Goal: Task Accomplishment & Management: Manage account settings

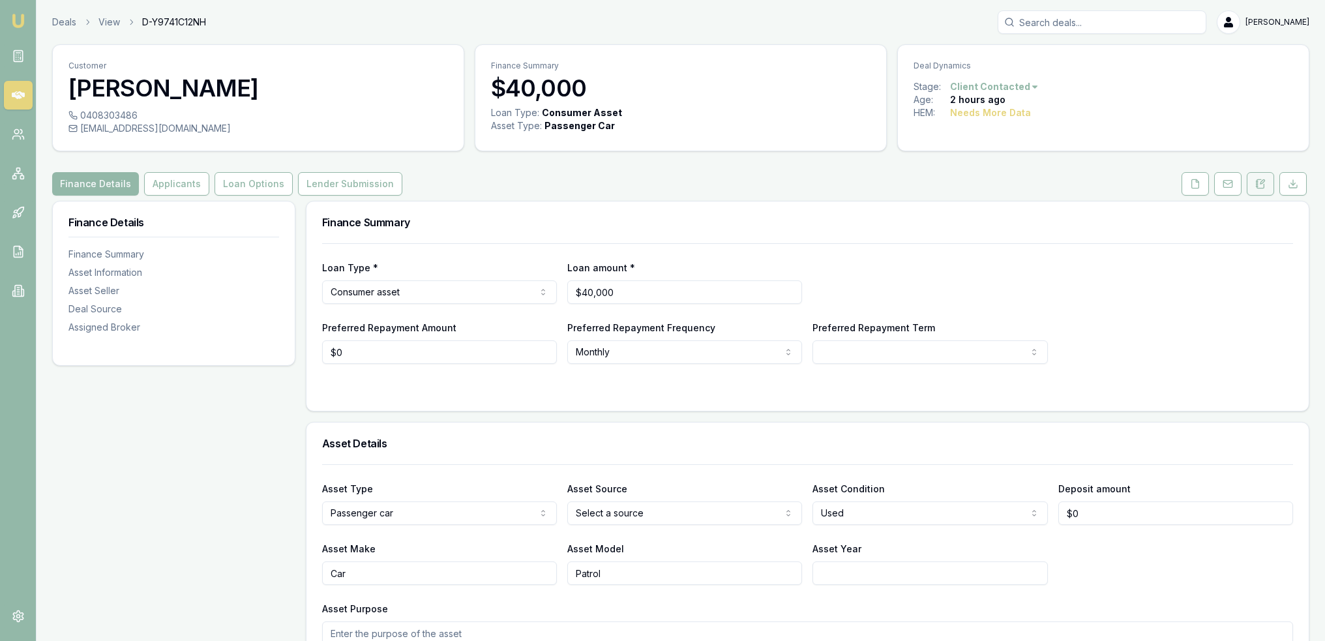
click at [1263, 179] on icon at bounding box center [1260, 184] width 10 height 10
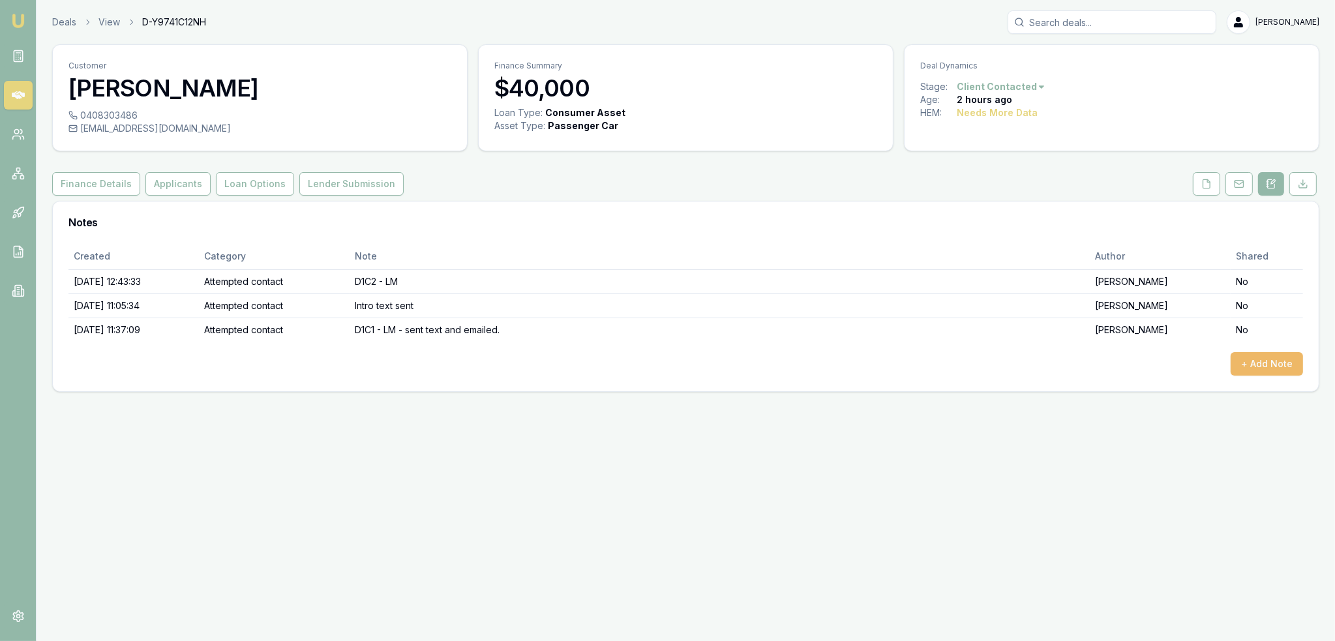
click at [1258, 368] on button "+ Add Note" at bounding box center [1267, 363] width 72 height 23
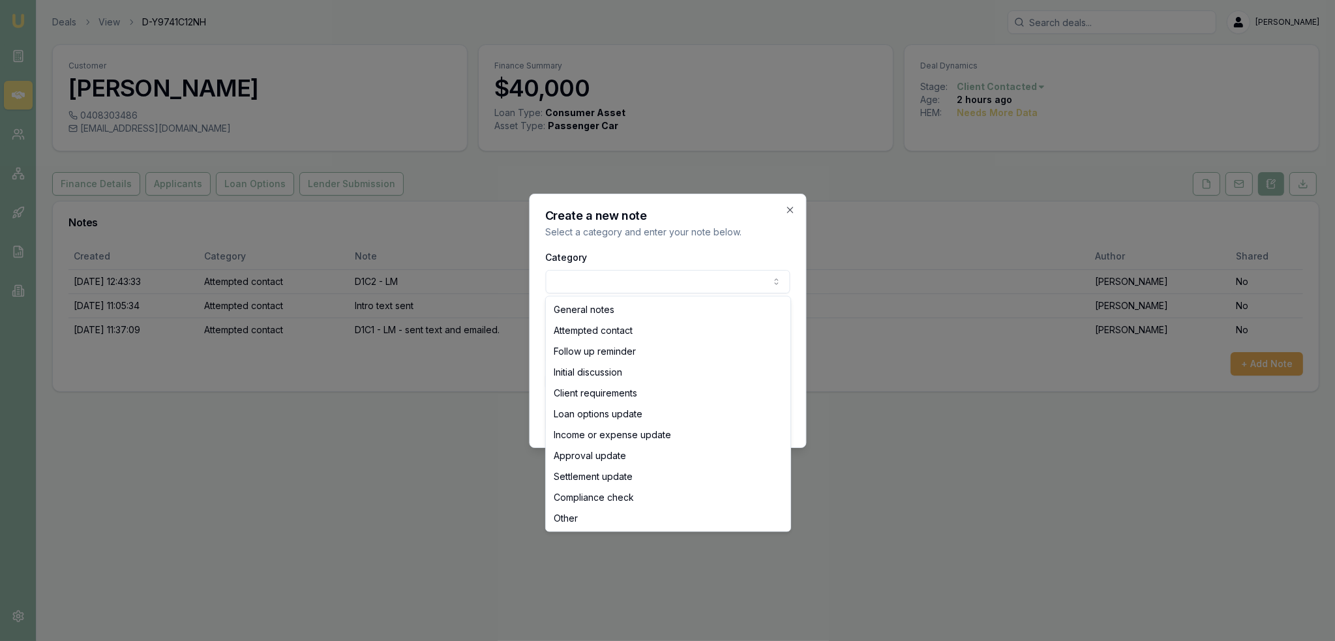
click at [704, 278] on body "Emu Broker Deals View D-Y9741C12NH Robyn Adams Toggle Menu Customer Maddisson W…" at bounding box center [667, 320] width 1335 height 641
select select "ATTEMPTED_CONTACT"
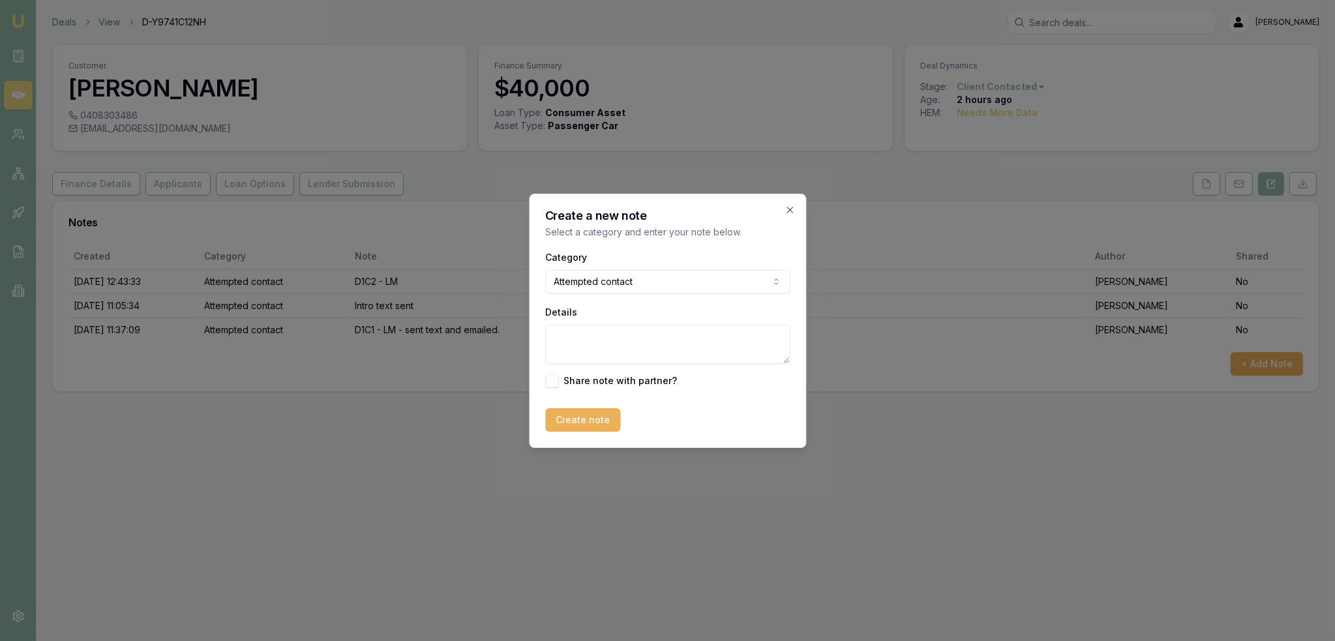
click at [614, 332] on textarea "Details" at bounding box center [667, 344] width 245 height 39
type textarea "D1C3 - VM - no message left."
click at [575, 419] on button "Create note" at bounding box center [582, 419] width 75 height 23
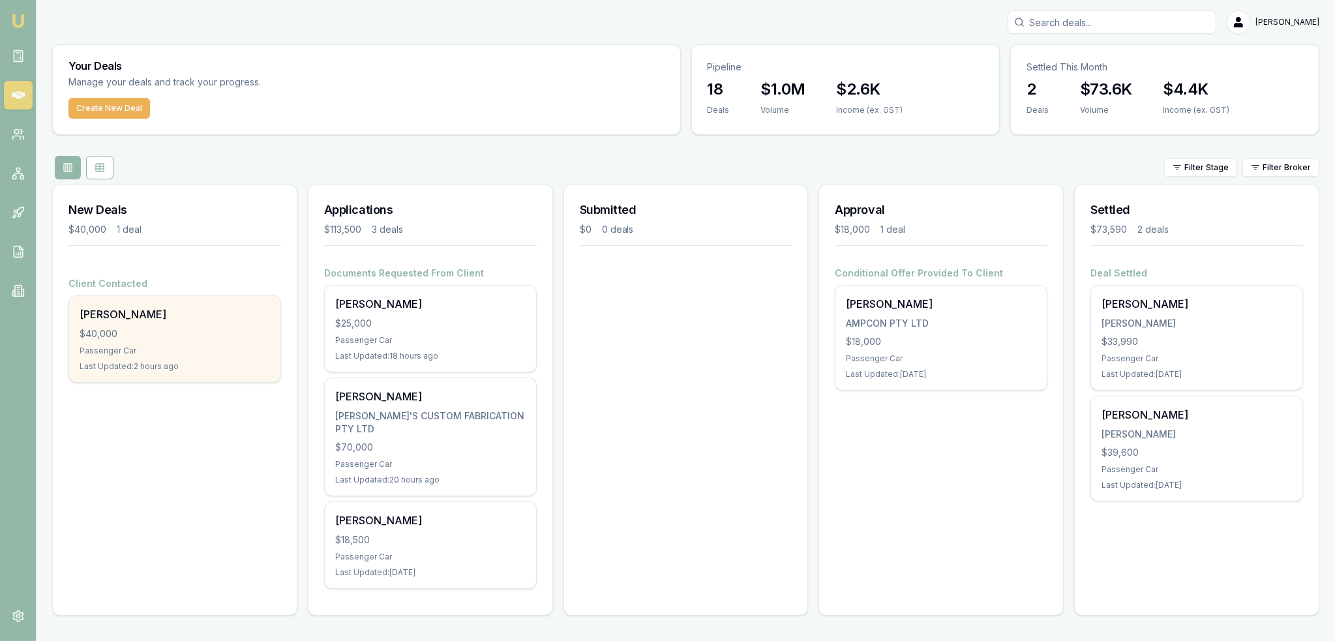
click at [108, 315] on div "[PERSON_NAME]" at bounding box center [175, 315] width 190 height 16
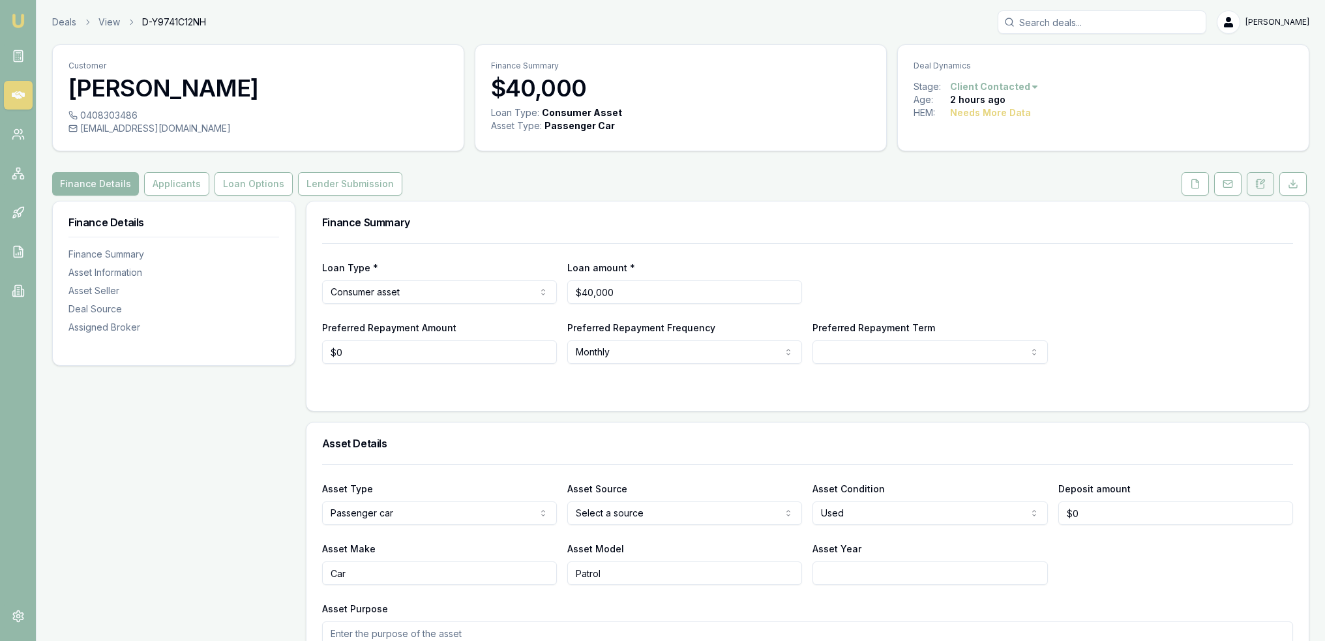
click at [1262, 184] on icon at bounding box center [1260, 184] width 10 height 10
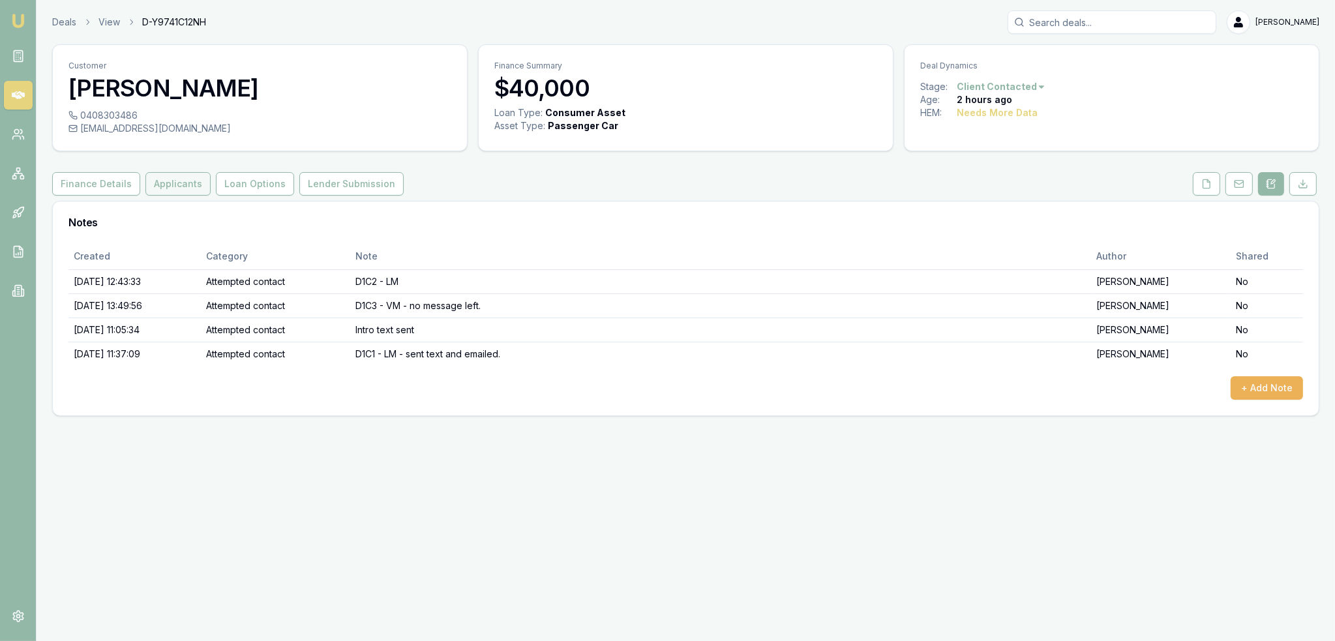
drag, startPoint x: 177, startPoint y: 179, endPoint x: 168, endPoint y: 187, distance: 12.0
click at [177, 179] on button "Applicants" at bounding box center [177, 183] width 65 height 23
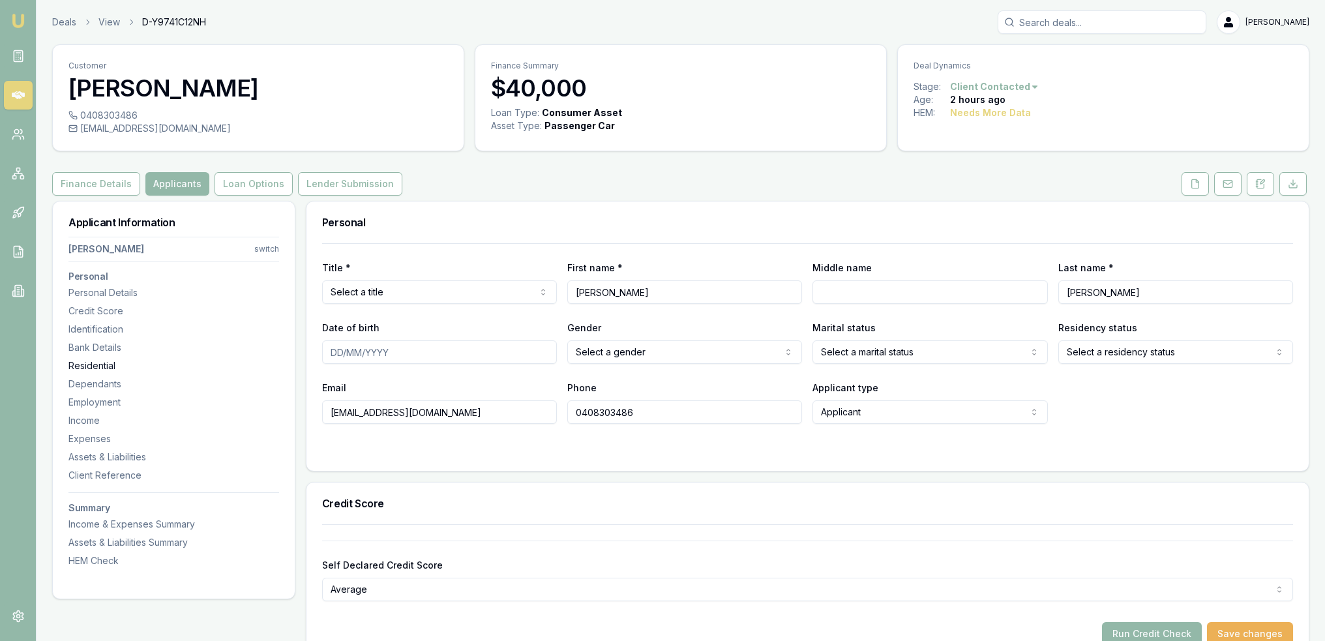
click at [93, 363] on div "Residential" at bounding box center [173, 365] width 211 height 13
click at [1257, 183] on icon at bounding box center [1257, 183] width 2 height 0
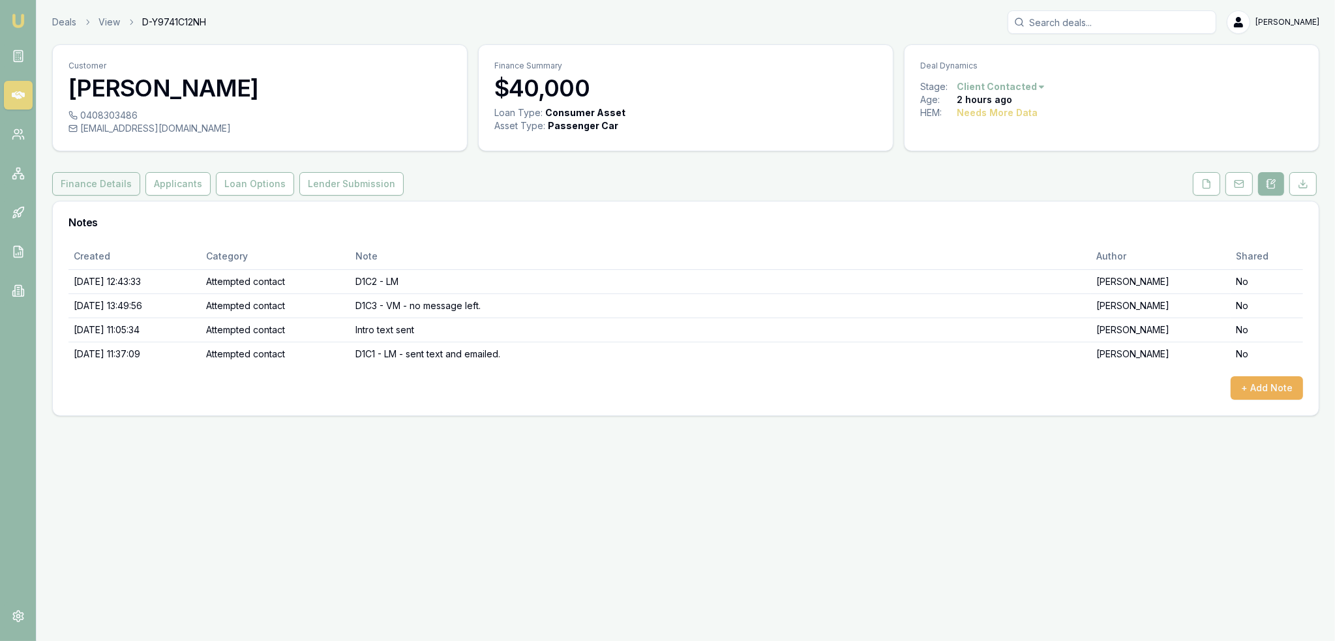
click at [89, 187] on button "Finance Details" at bounding box center [96, 183] width 88 height 23
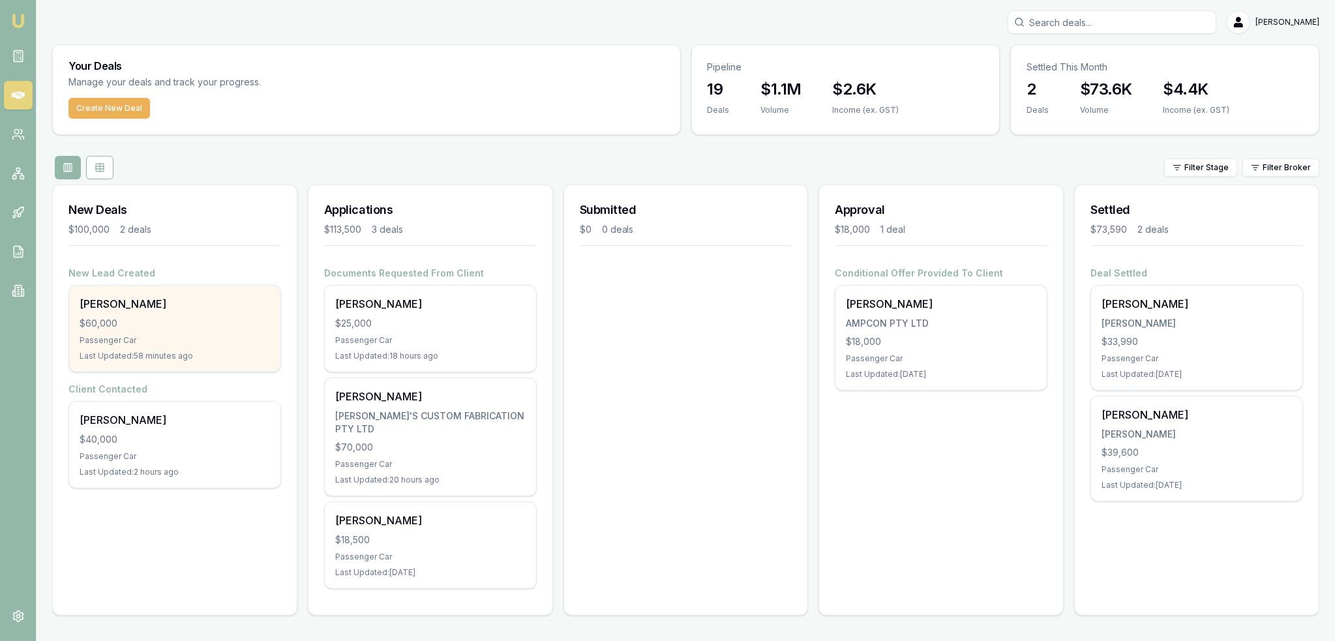
click at [220, 326] on div "$60,000" at bounding box center [175, 323] width 190 height 13
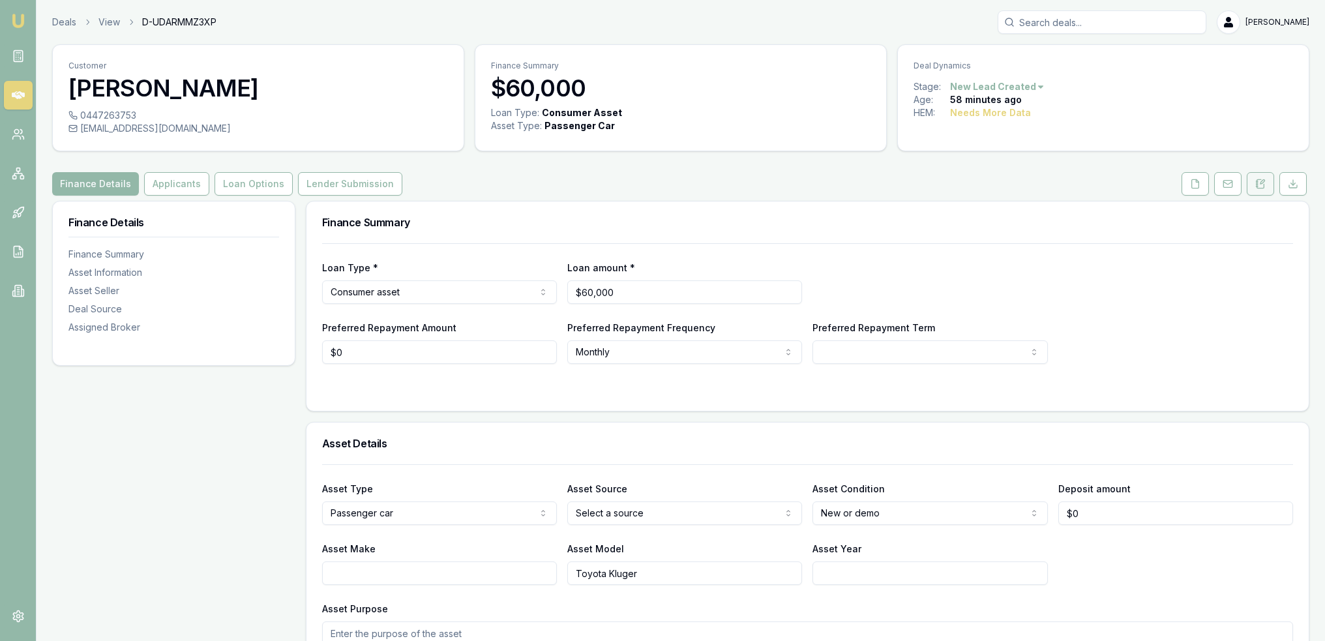
click at [1265, 180] on icon at bounding box center [1263, 182] width 4 height 4
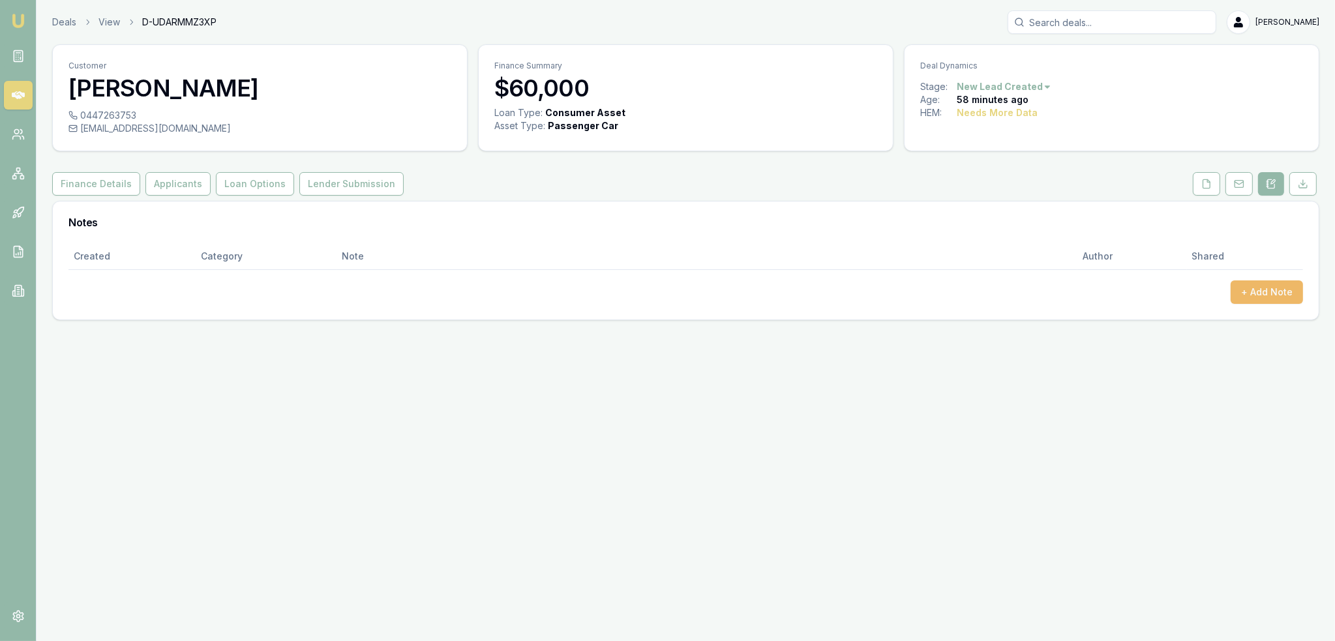
click at [1254, 292] on button "+ Add Note" at bounding box center [1267, 291] width 72 height 23
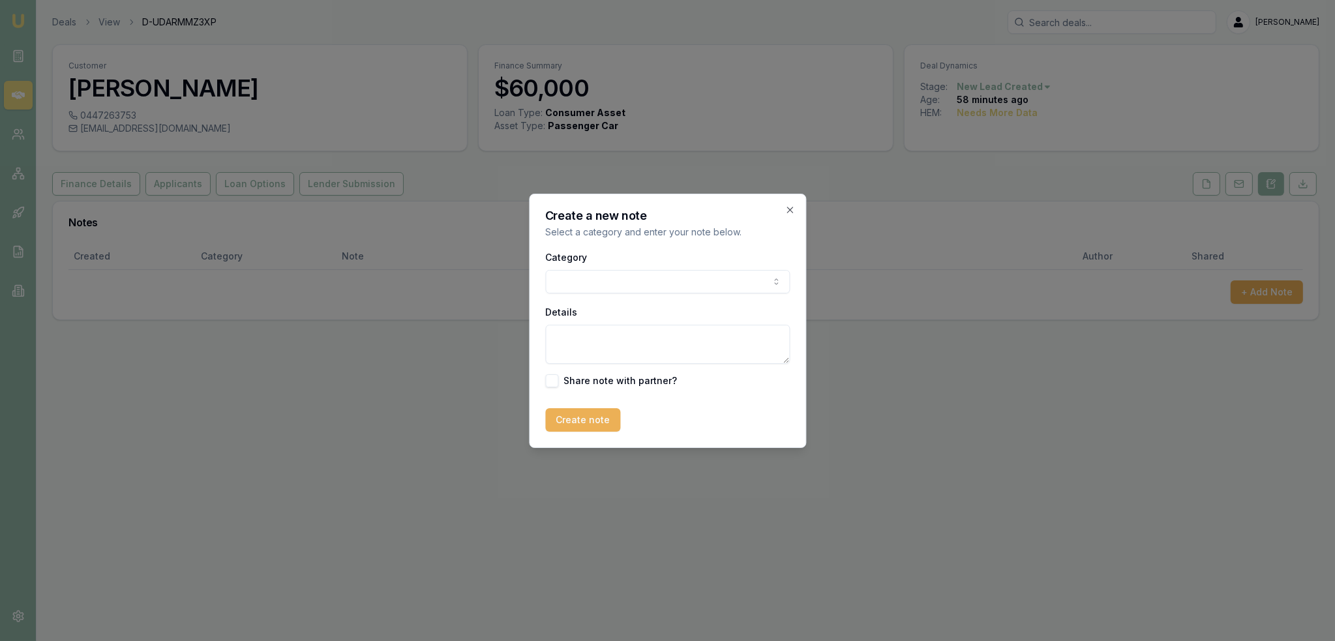
click at [636, 282] on body "Emu Broker Deals View D-UDARMMZ3XP Robyn Adams Toggle Menu Customer Kylie Gates…" at bounding box center [667, 320] width 1335 height 641
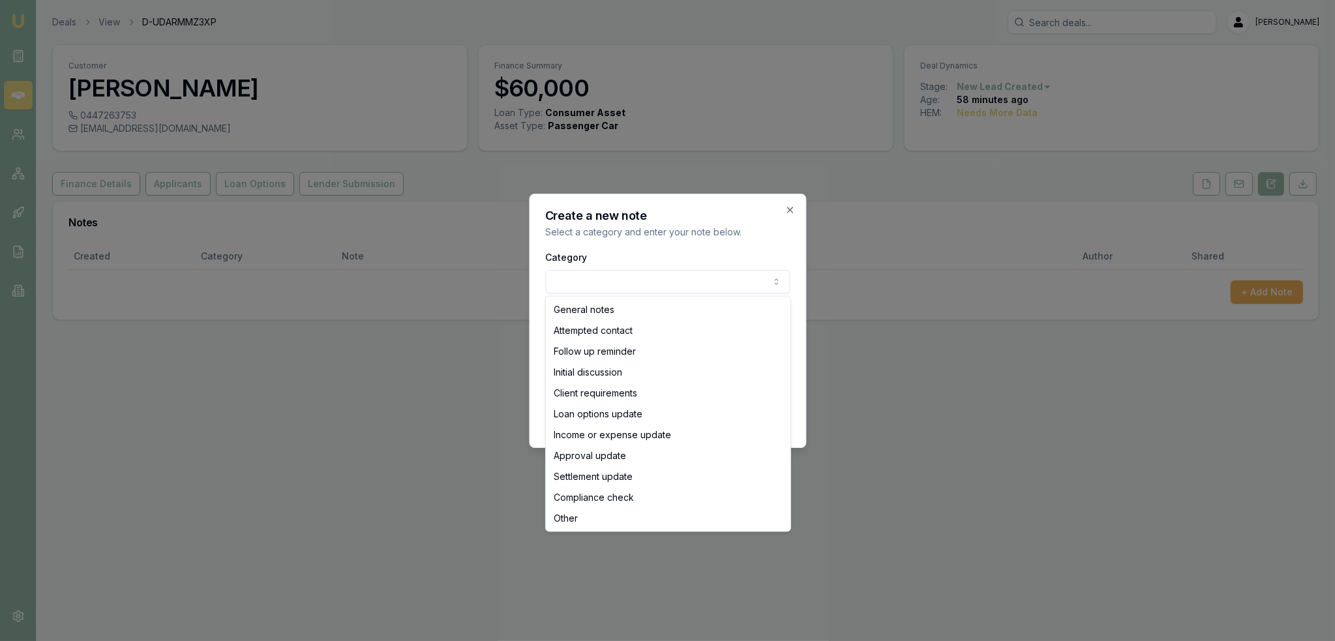
select select "ATTEMPTED_CONTACT"
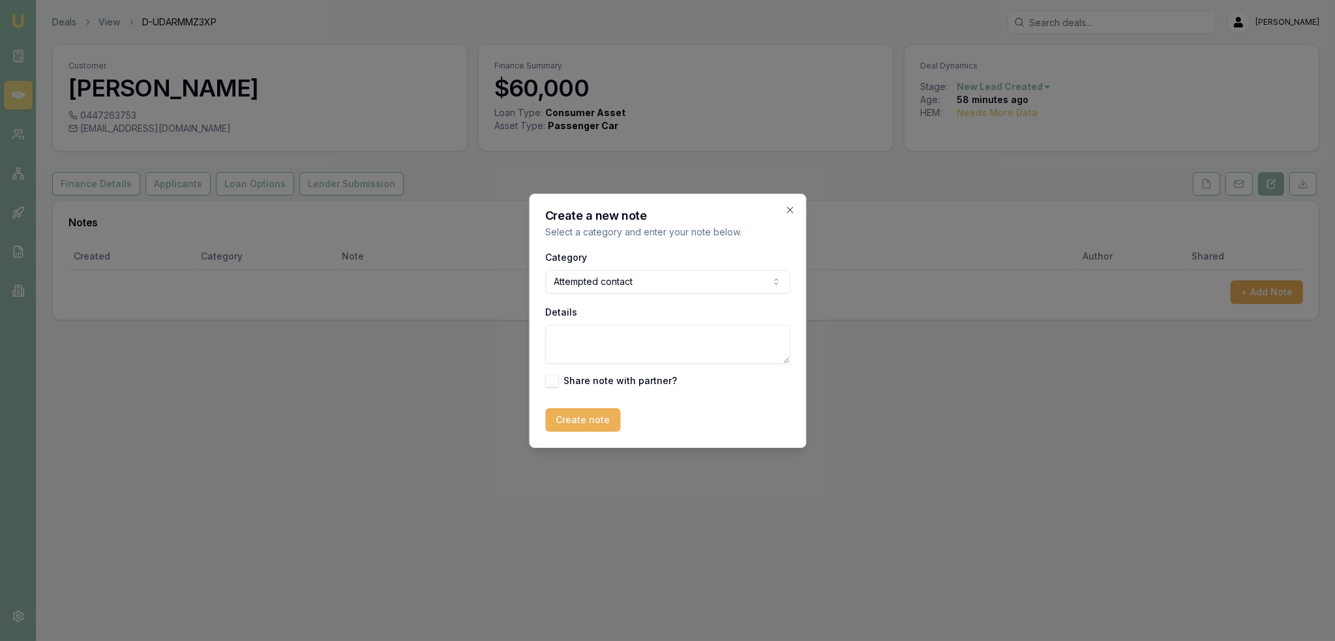
click at [612, 335] on textarea "Details" at bounding box center [667, 344] width 245 height 39
type textarea "D1C1 - [PERSON_NAME] - sent text and emailed."
click at [578, 418] on button "Create note" at bounding box center [582, 419] width 75 height 23
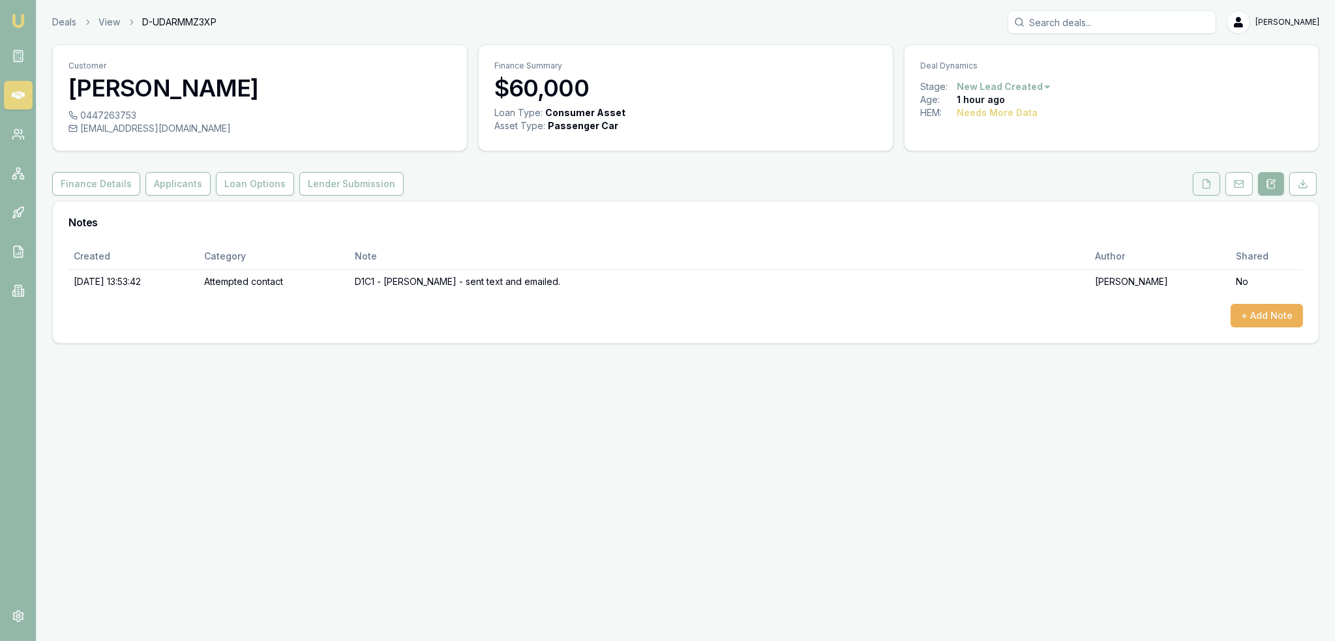
click at [1205, 180] on icon at bounding box center [1206, 184] width 10 height 10
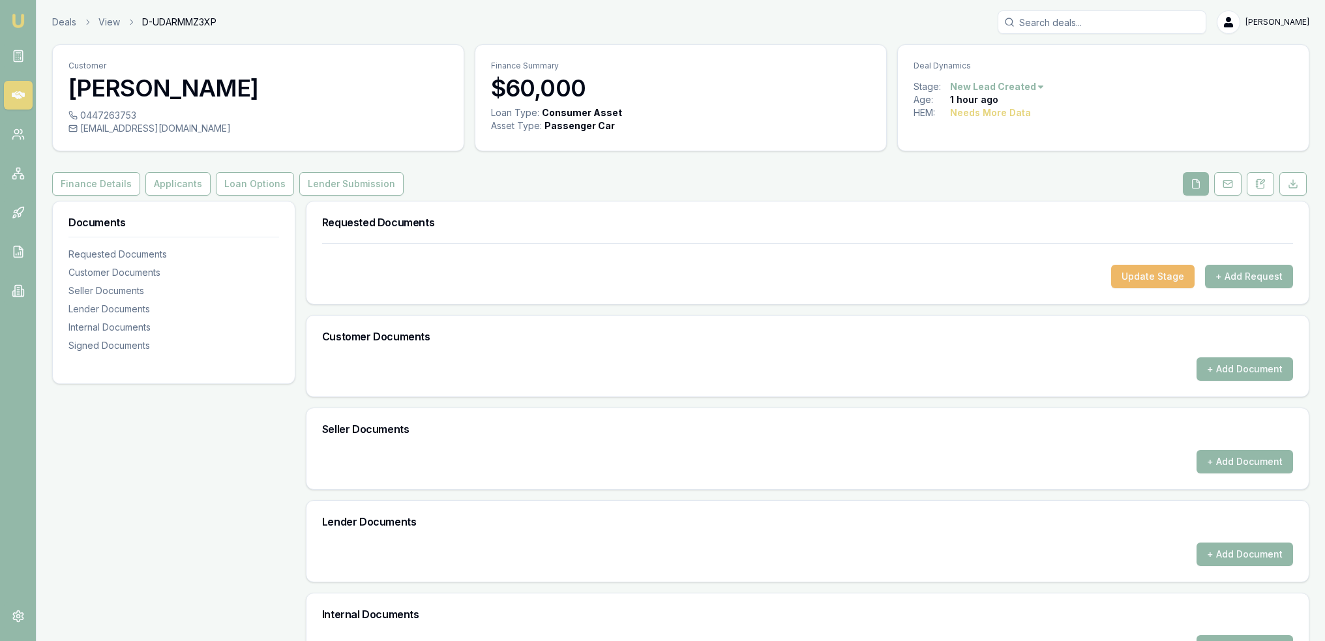
click at [1130, 275] on button "Update Stage" at bounding box center [1152, 276] width 83 height 23
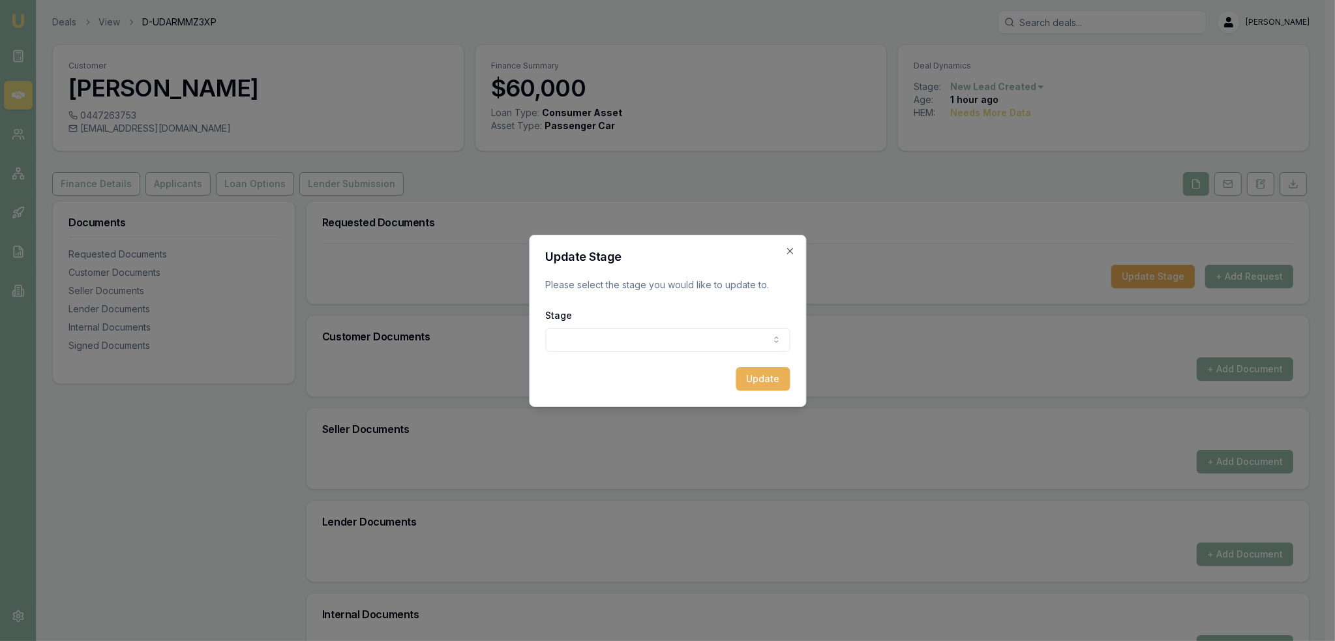
click at [704, 338] on body "Emu Broker Deals View D-UDARMMZ3XP Robyn Adams Toggle Menu Customer Kylie Gates…" at bounding box center [662, 320] width 1325 height 641
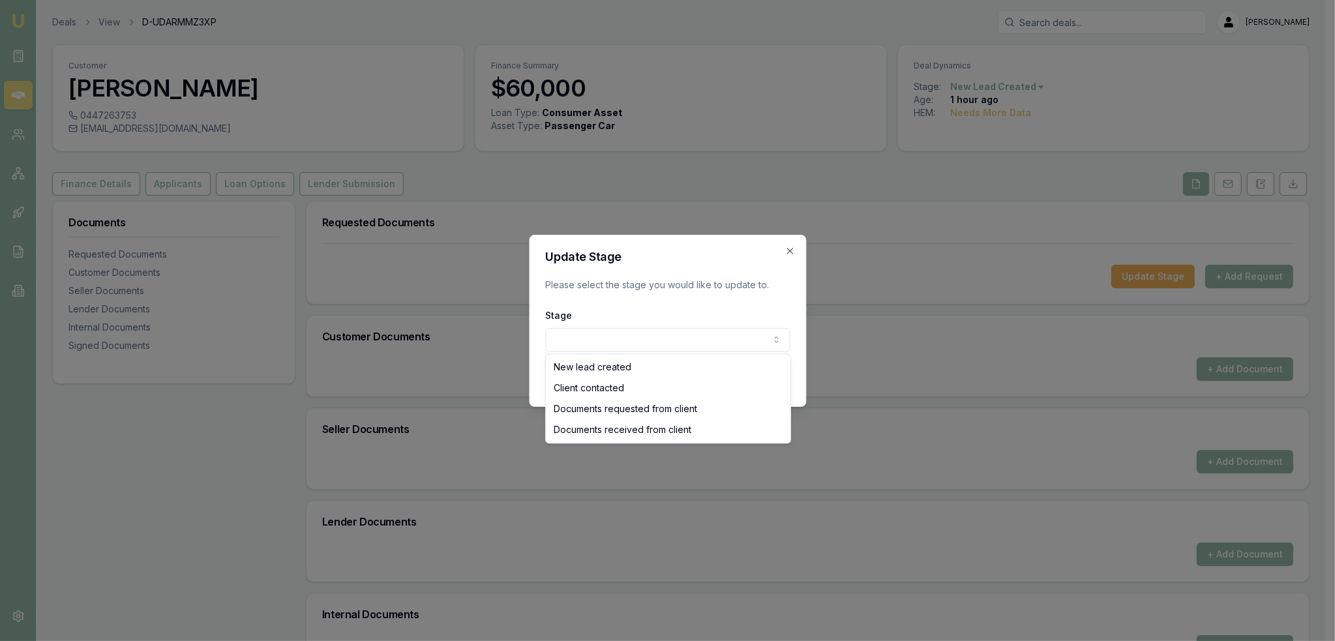
select select "CLIENT_CONTACTED"
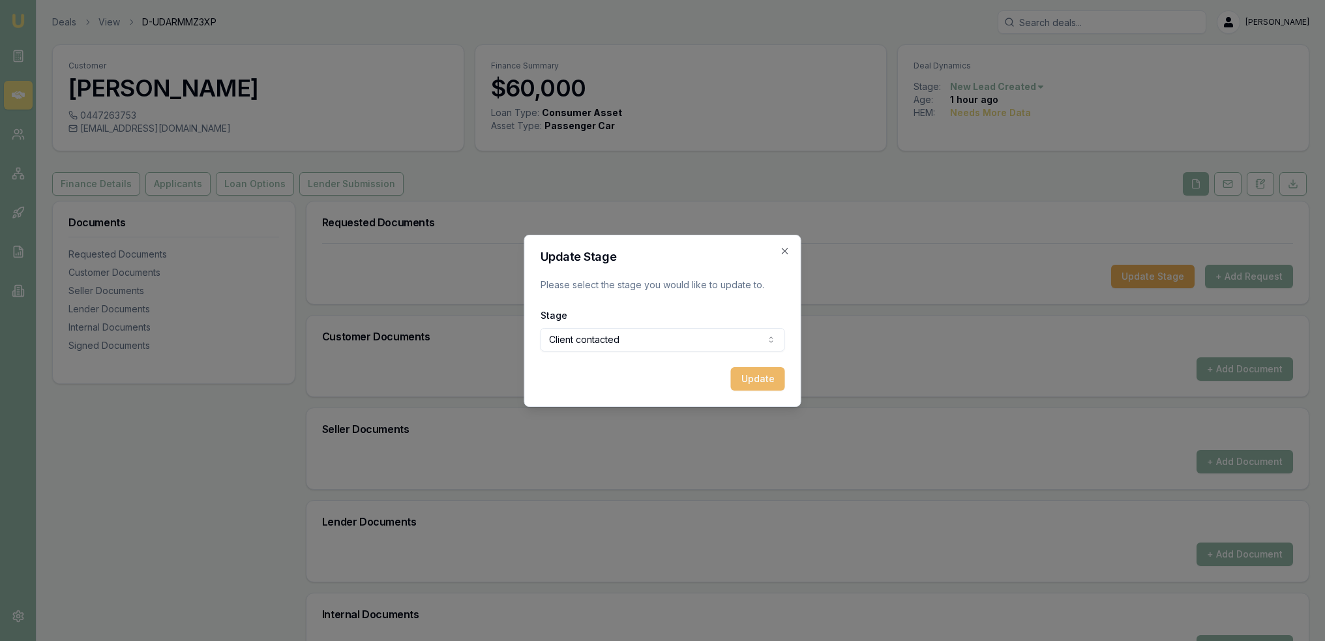
click at [766, 374] on button "Update" at bounding box center [758, 378] width 54 height 23
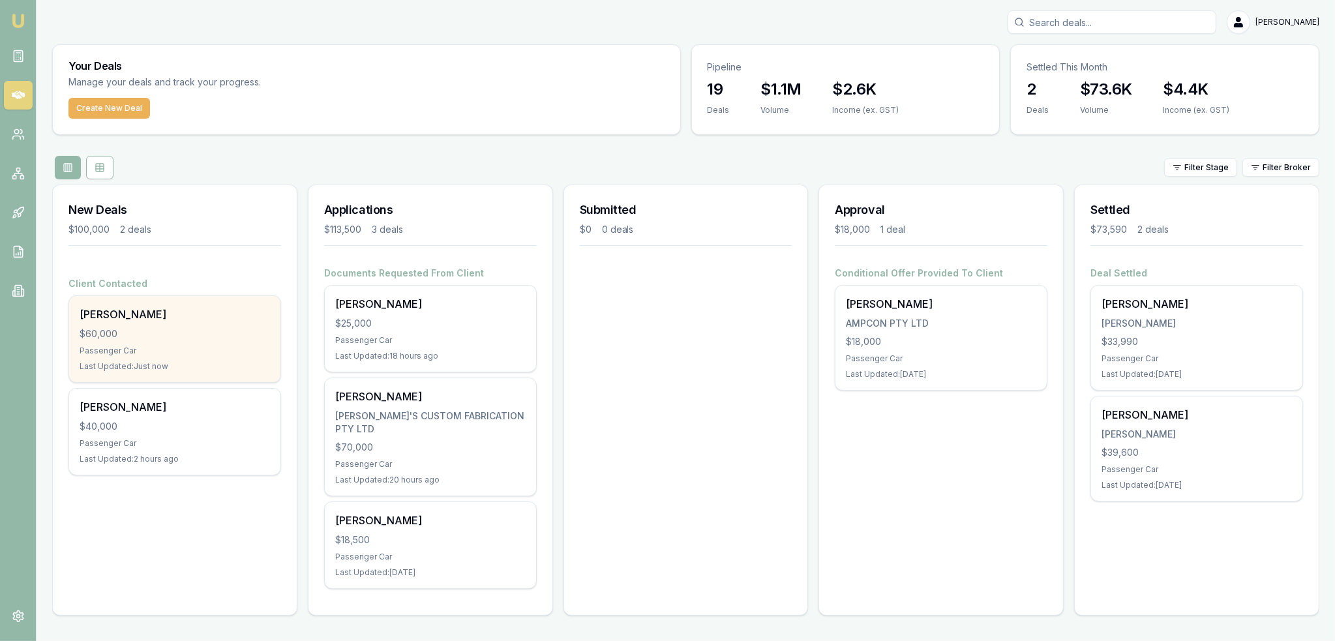
click at [128, 318] on div "[PERSON_NAME]" at bounding box center [175, 315] width 190 height 16
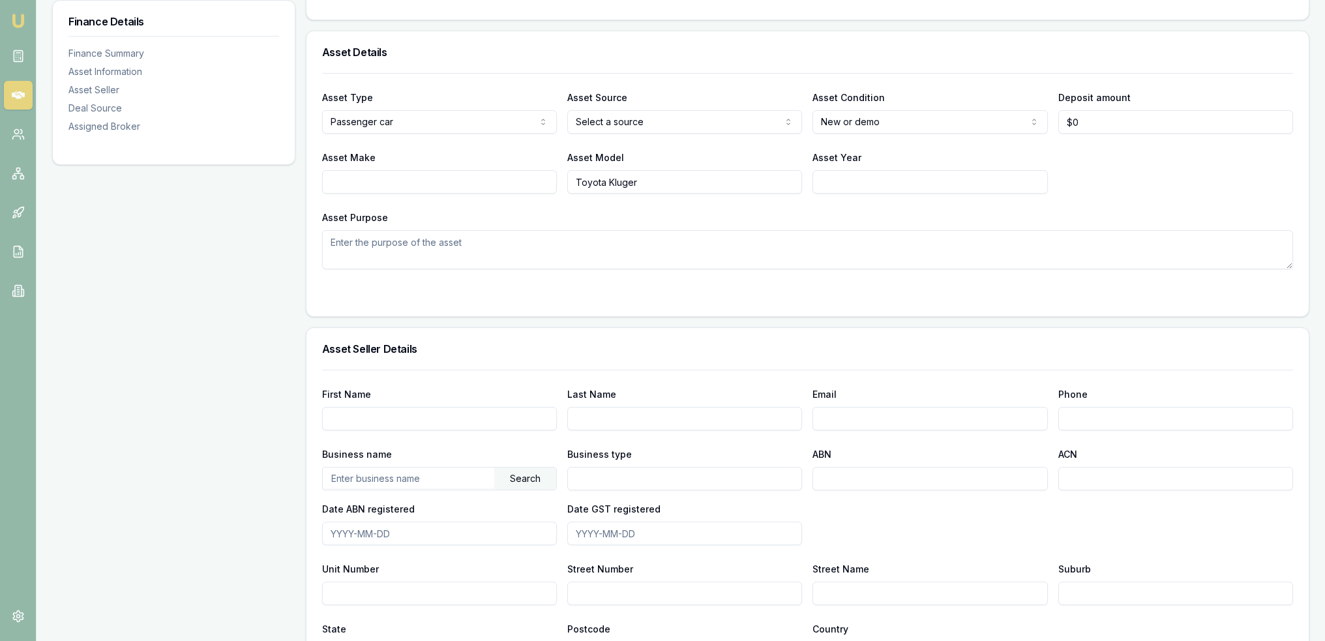
scroll to position [196, 0]
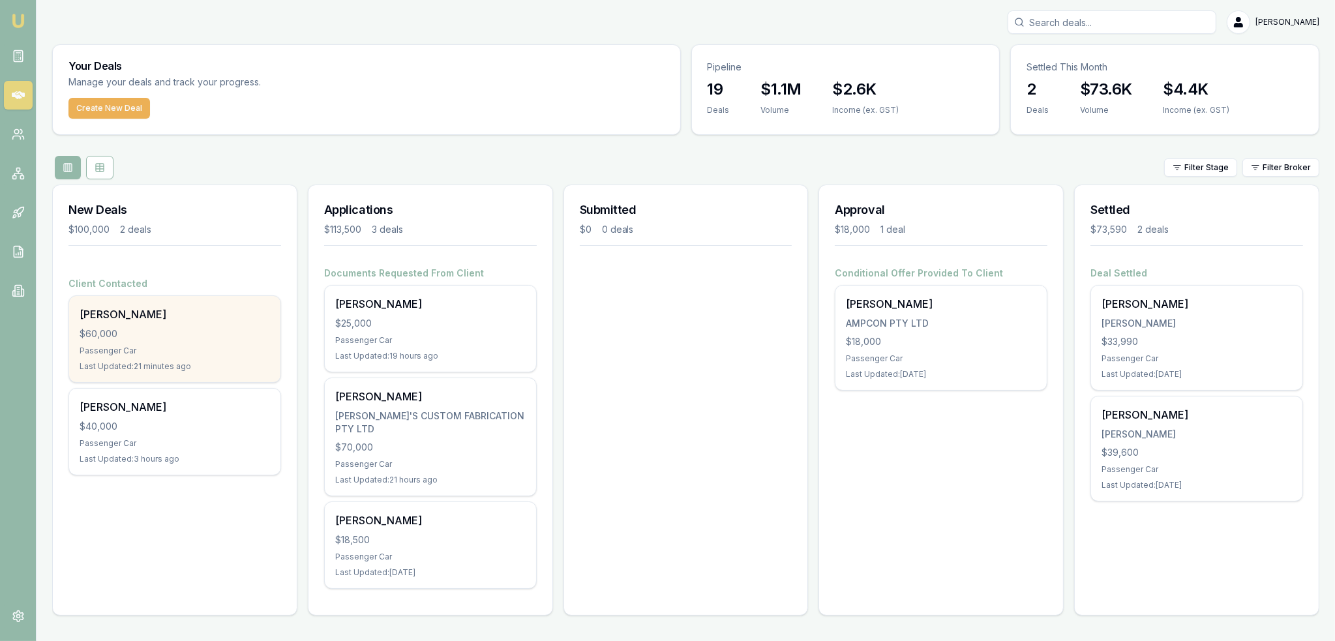
click at [125, 346] on div "Passenger Car" at bounding box center [175, 351] width 190 height 10
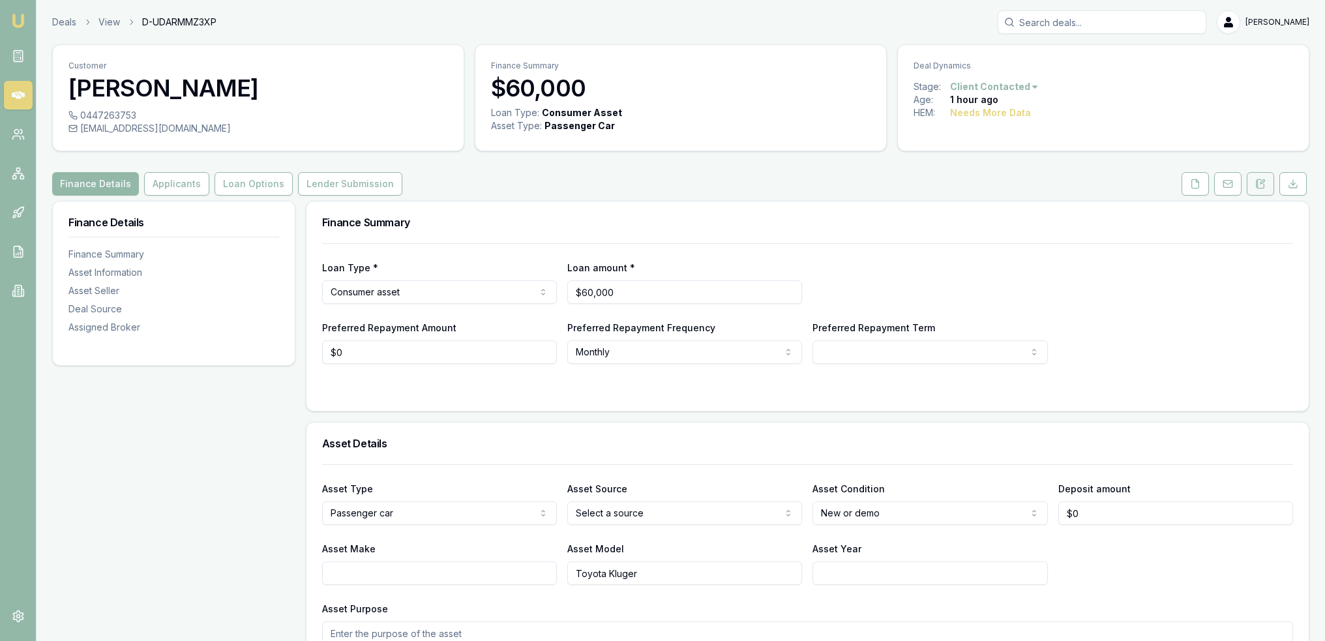
click at [1257, 187] on icon at bounding box center [1257, 187] width 2 height 0
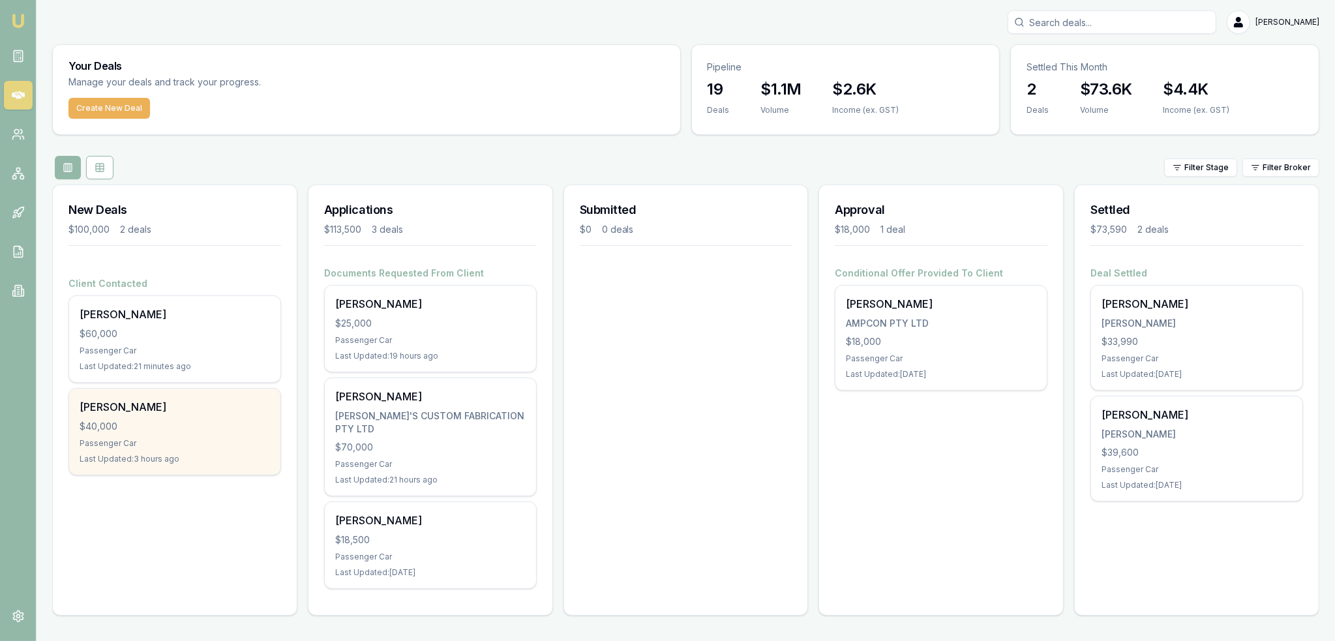
click at [170, 417] on div "Maddisson Wickham $40,000 Passenger Car Last Updated: 3 hours ago" at bounding box center [174, 432] width 211 height 86
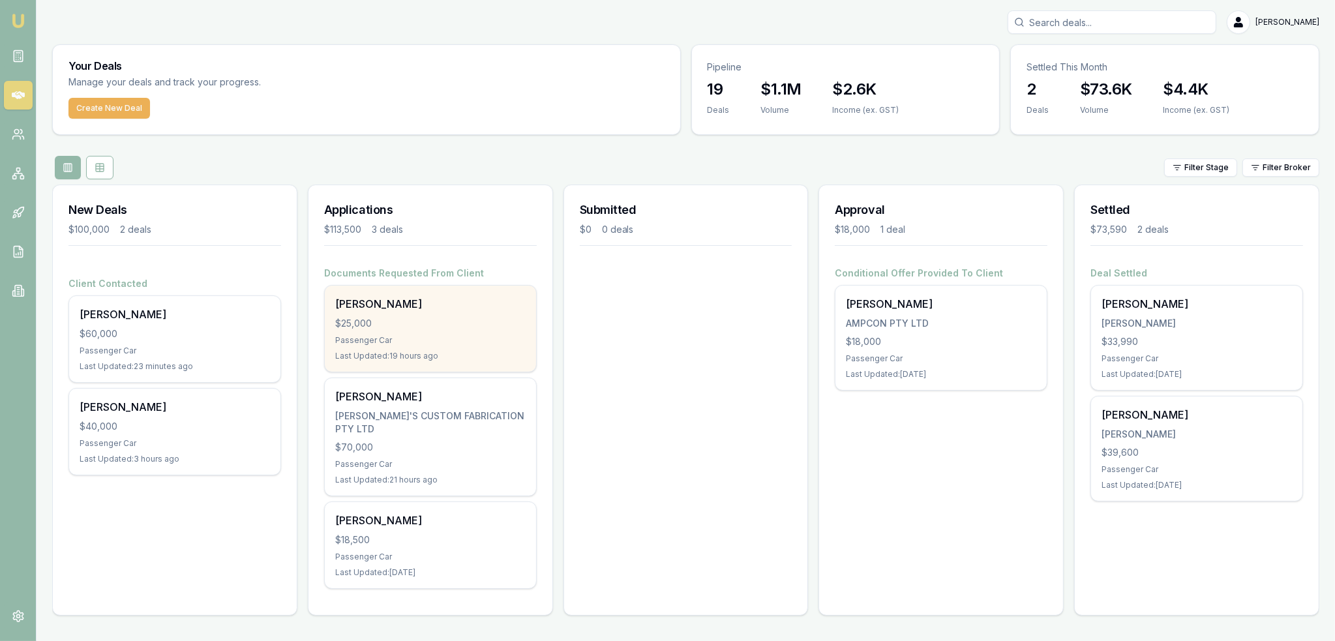
click at [416, 338] on div "Passenger Car" at bounding box center [430, 340] width 190 height 10
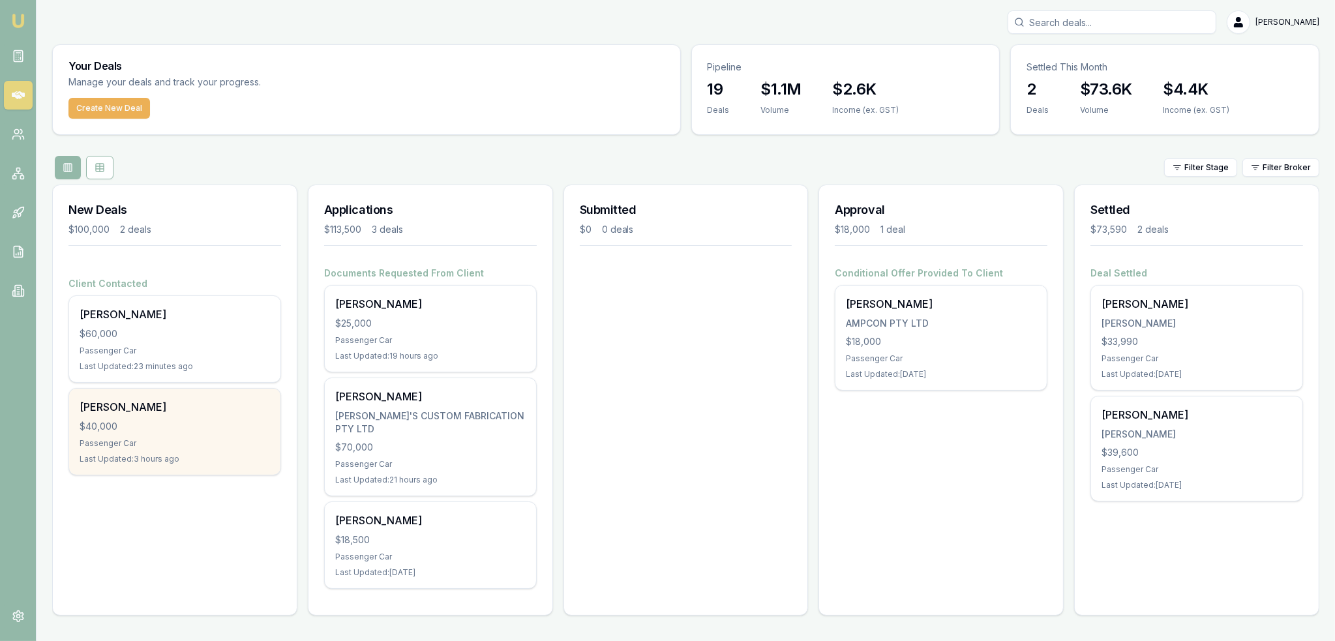
click at [145, 454] on div "Last Updated: 3 hours ago" at bounding box center [175, 459] width 190 height 10
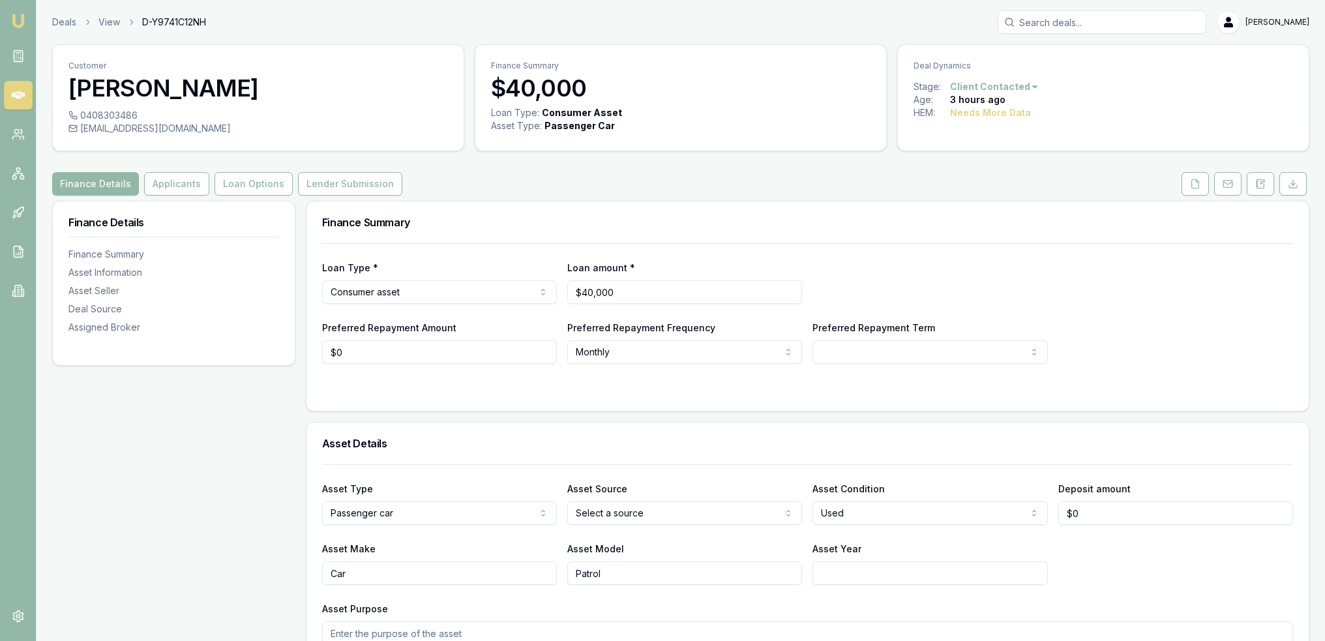
drag, startPoint x: 1257, startPoint y: 182, endPoint x: 1158, endPoint y: 235, distance: 112.6
click at [1257, 182] on icon at bounding box center [1260, 183] width 7 height 8
click at [188, 187] on button "Applicants" at bounding box center [176, 183] width 65 height 23
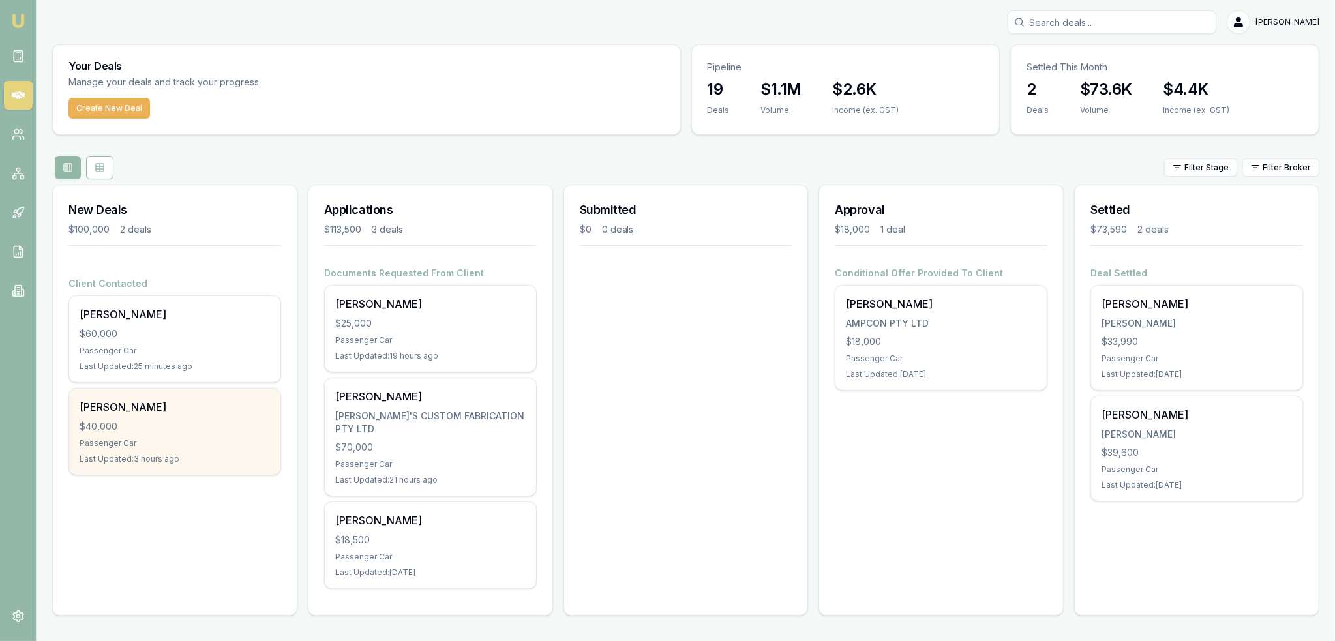
click at [129, 412] on div "[PERSON_NAME]" at bounding box center [175, 407] width 190 height 16
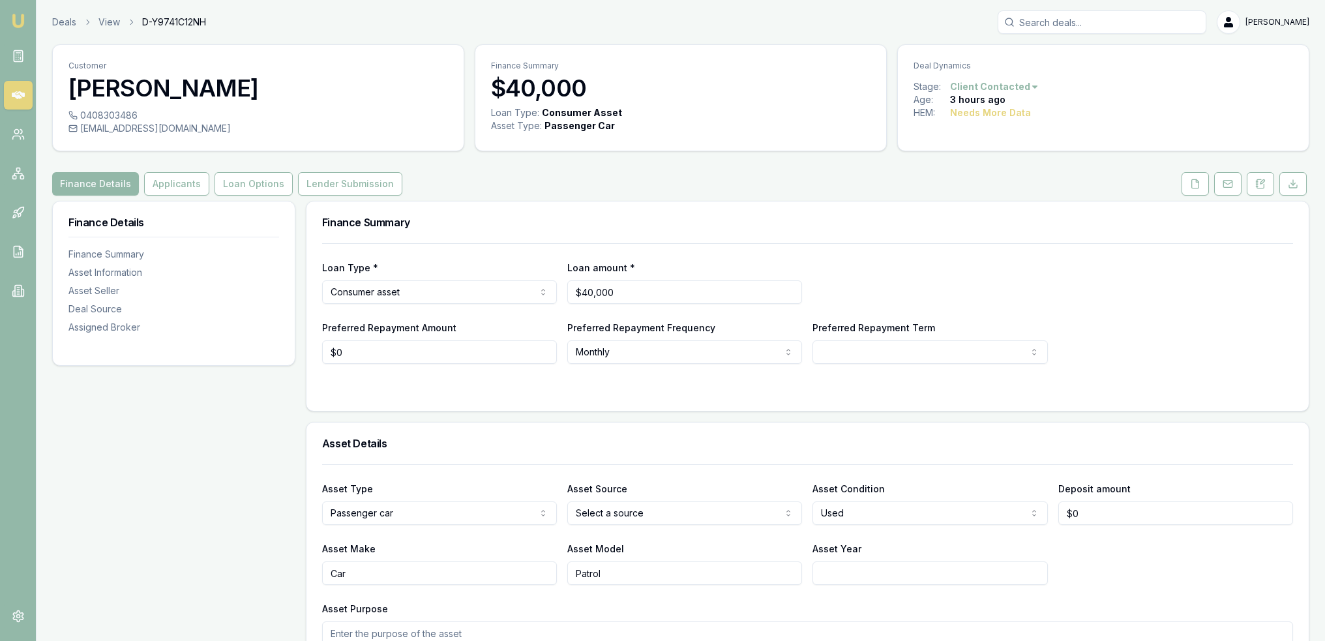
drag, startPoint x: 1265, startPoint y: 183, endPoint x: 1238, endPoint y: 199, distance: 31.0
click at [1263, 183] on icon at bounding box center [1260, 184] width 10 height 10
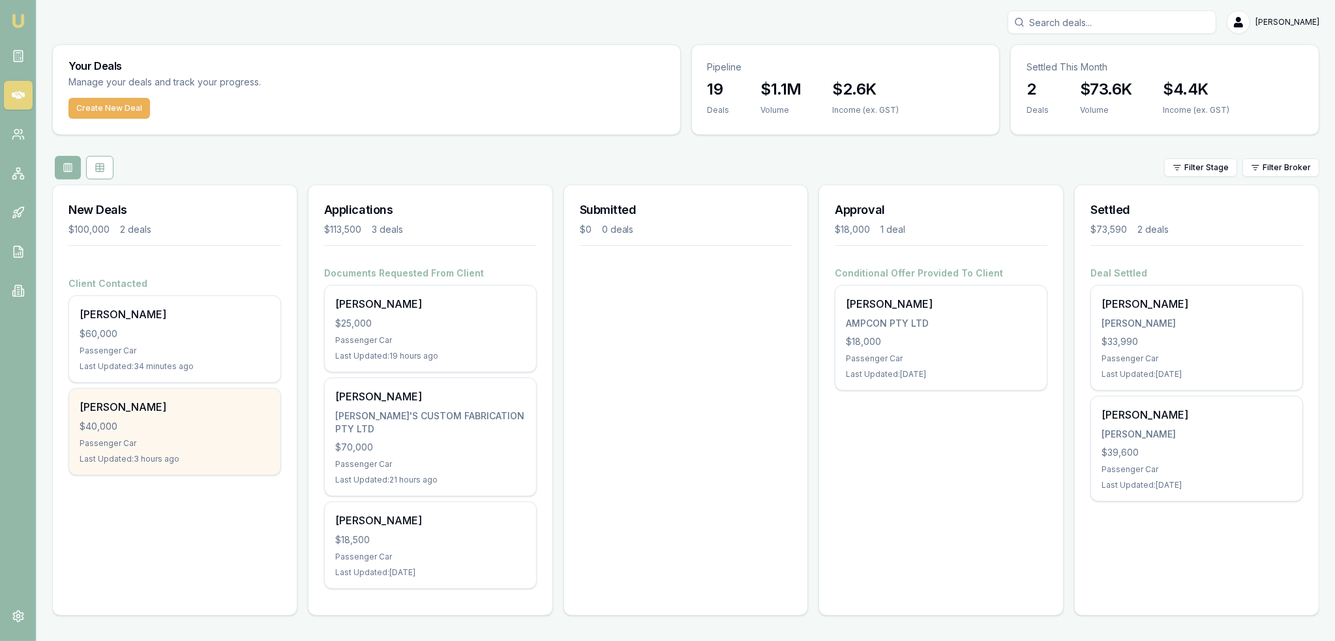
click at [128, 434] on div "Maddisson Wickham $40,000 Passenger Car Last Updated: 3 hours ago" at bounding box center [174, 432] width 211 height 86
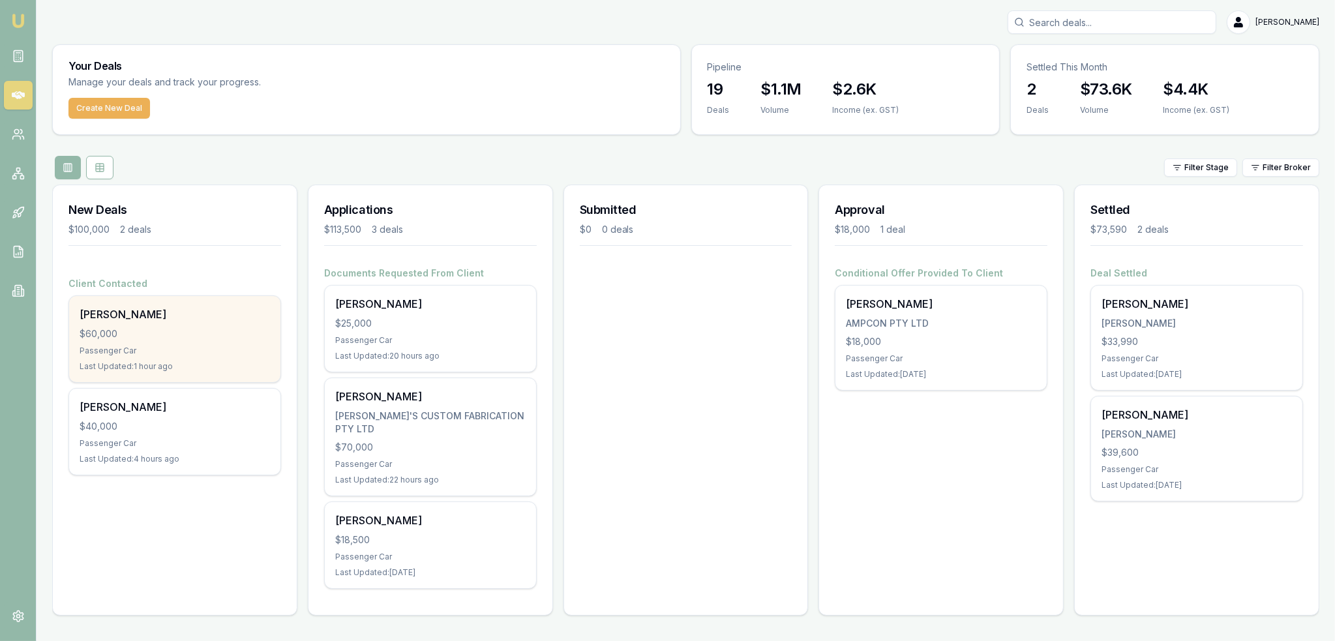
click at [140, 341] on div "Kylie Gates $60,000 Passenger Car Last Updated: 1 hour ago" at bounding box center [174, 339] width 211 height 86
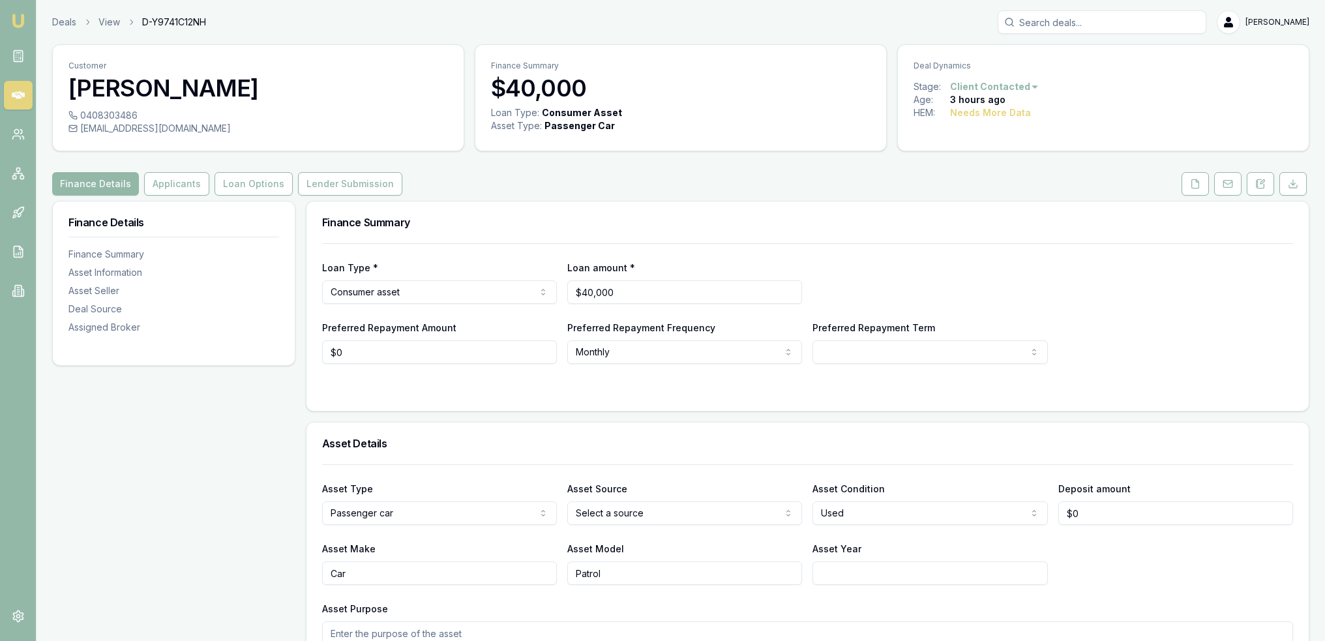
drag, startPoint x: 1252, startPoint y: 179, endPoint x: 1225, endPoint y: 197, distance: 32.0
click at [1251, 181] on button at bounding box center [1260, 183] width 27 height 23
click at [1259, 185] on icon at bounding box center [1260, 184] width 10 height 10
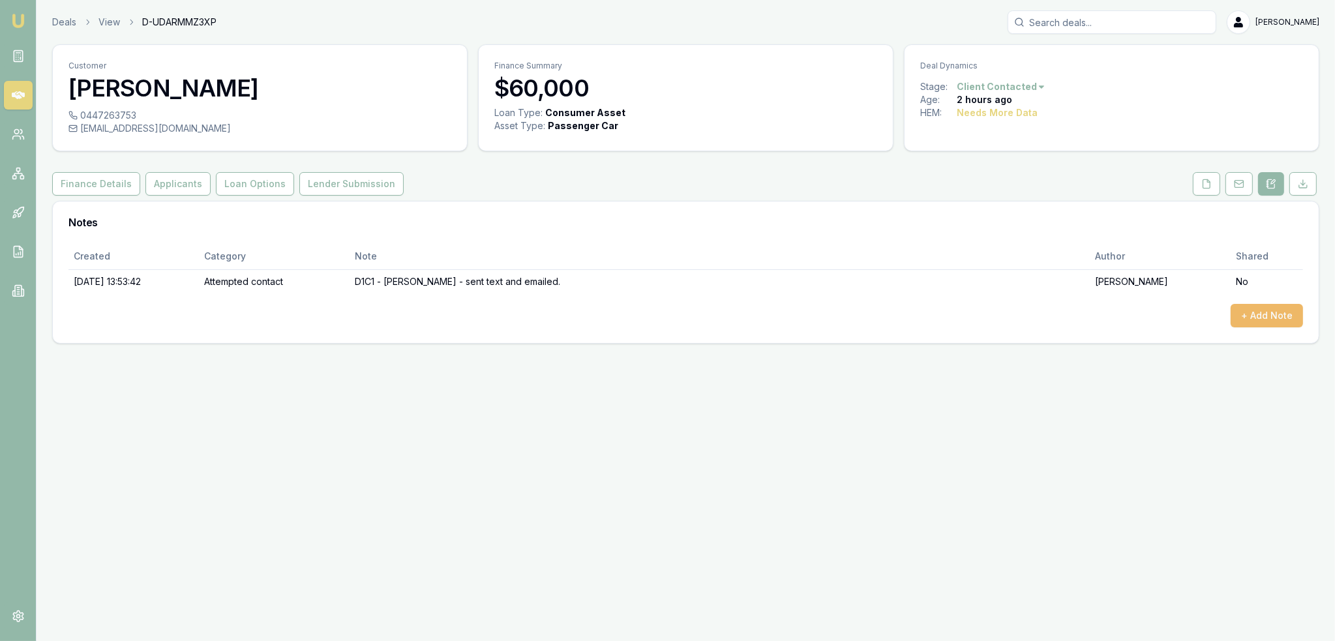
click at [1286, 317] on button "+ Add Note" at bounding box center [1267, 315] width 72 height 23
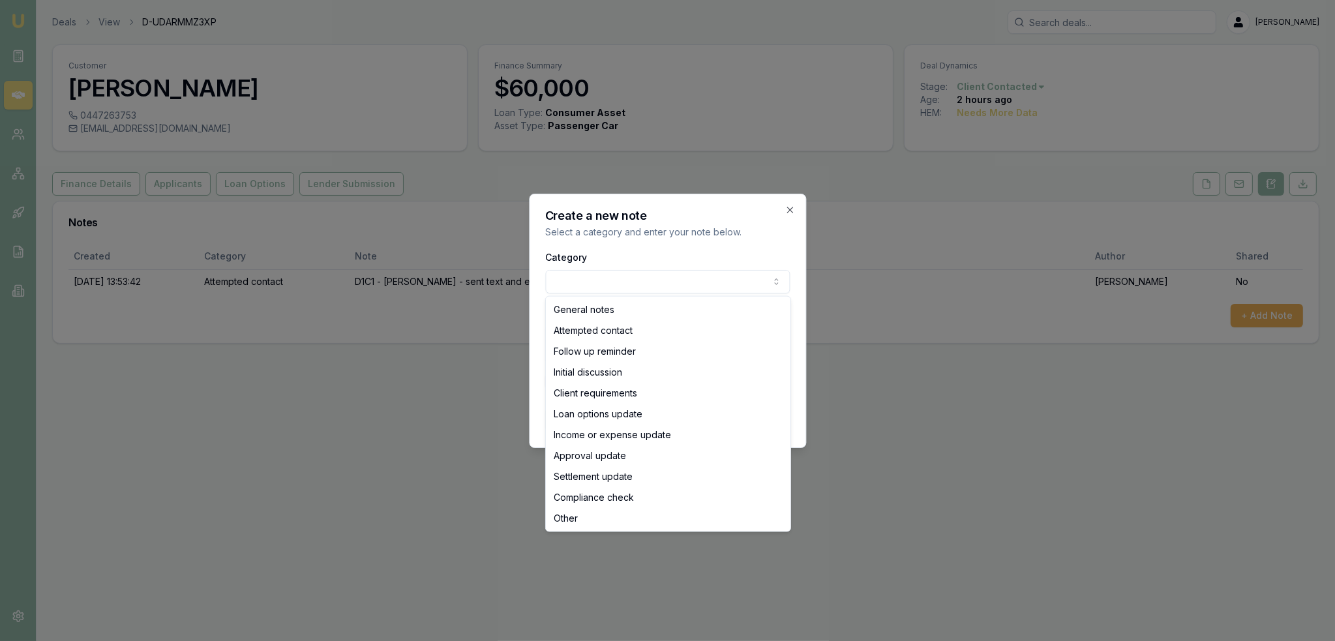
click at [569, 288] on body "Emu Broker Deals View D-UDARMMZ3XP [PERSON_NAME] Toggle Menu Customer [PERSON_N…" at bounding box center [667, 320] width 1335 height 641
select select "ATTEMPTED_CONTACT"
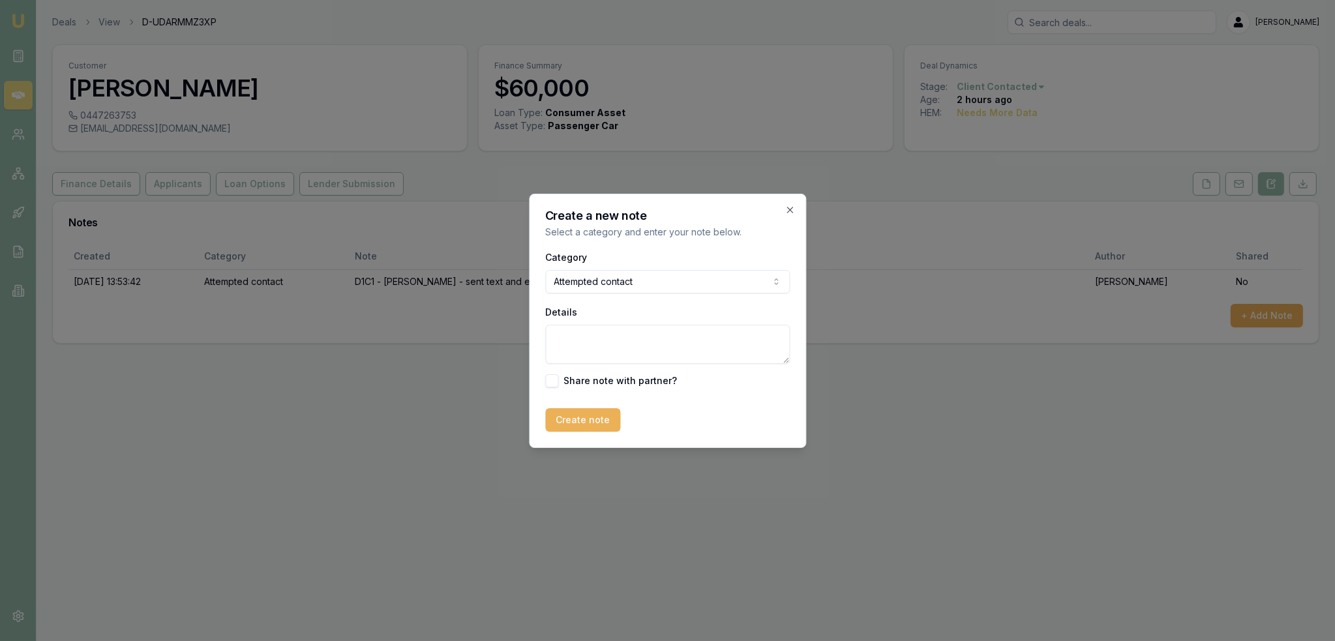
click at [582, 343] on textarea "Details" at bounding box center [667, 344] width 245 height 39
type textarea "D1C2 - VM - no message left."
click at [586, 425] on button "Create note" at bounding box center [582, 419] width 75 height 23
